Goal: Task Accomplishment & Management: Check status

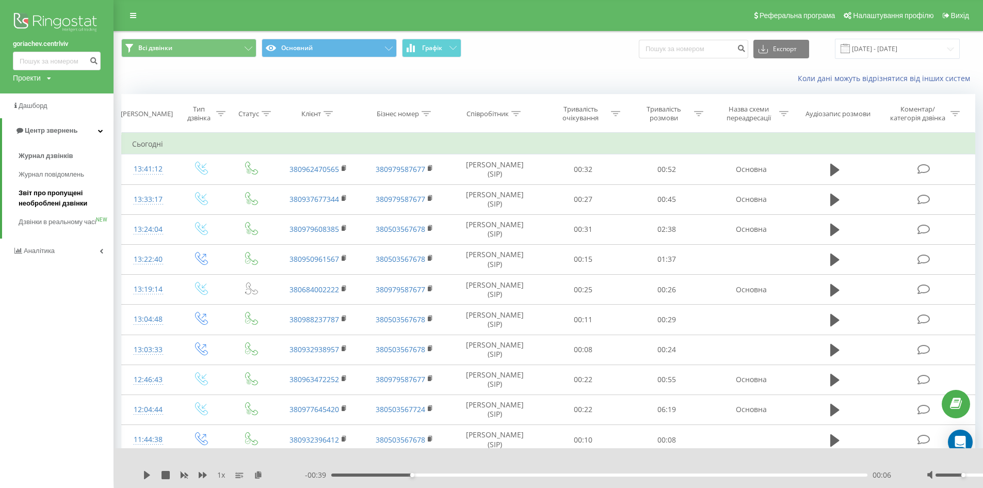
click at [44, 192] on span "Звіт про пропущені необроблені дзвінки" at bounding box center [64, 198] width 90 height 21
click at [42, 155] on span "Журнал дзвінків" at bounding box center [46, 156] width 55 height 10
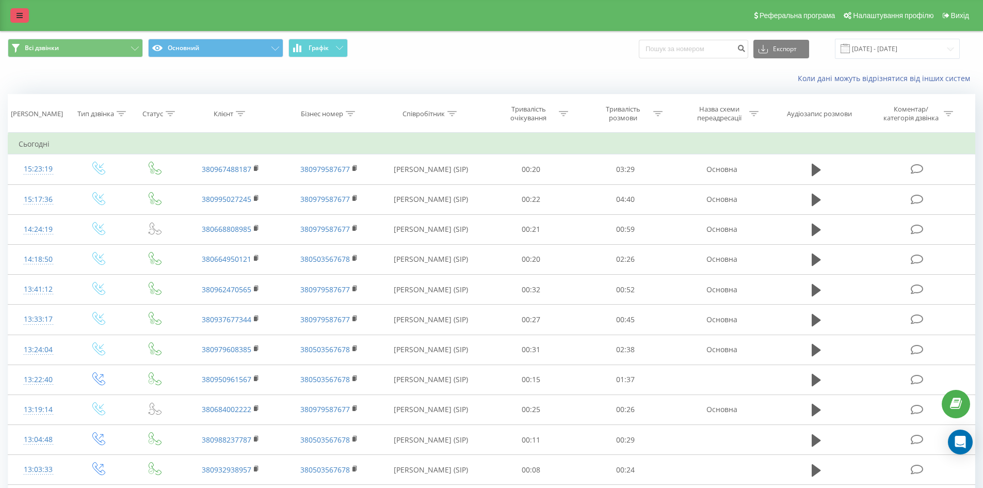
click at [15, 21] on link at bounding box center [19, 15] width 19 height 14
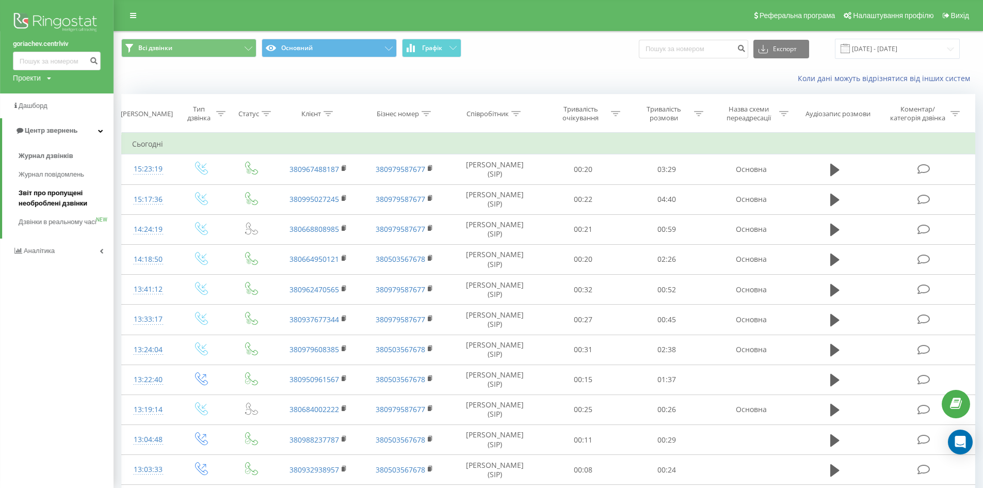
click at [72, 196] on span "Звіт про пропущені необроблені дзвінки" at bounding box center [64, 198] width 90 height 21
